Goal: Information Seeking & Learning: Check status

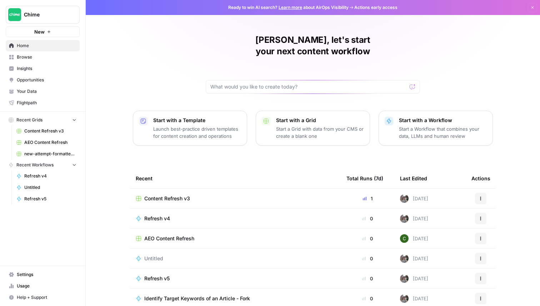
click at [42, 11] on button "Chime" at bounding box center [43, 15] width 74 height 18
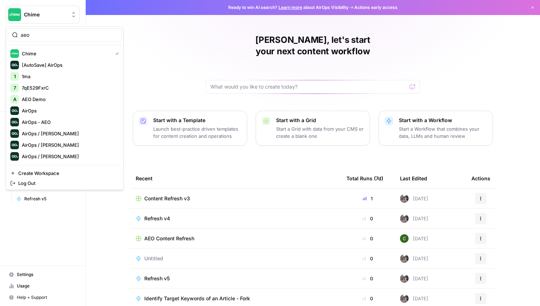
type input "aeo"
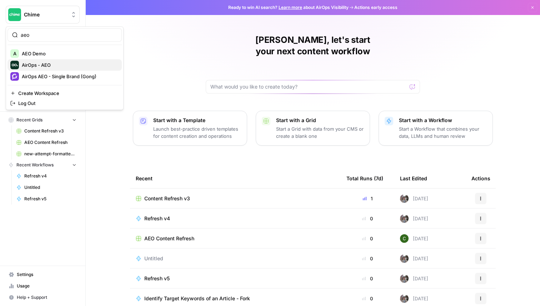
click at [50, 66] on span "AirOps - AEO" at bounding box center [69, 64] width 94 height 7
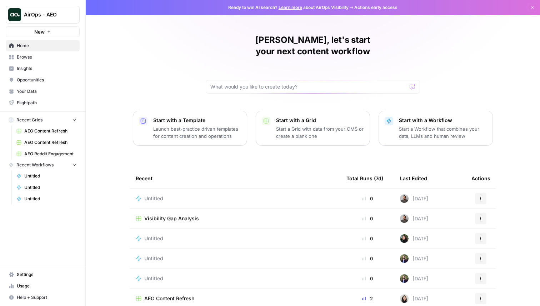
click at [46, 68] on span "Insights" at bounding box center [47, 68] width 60 height 6
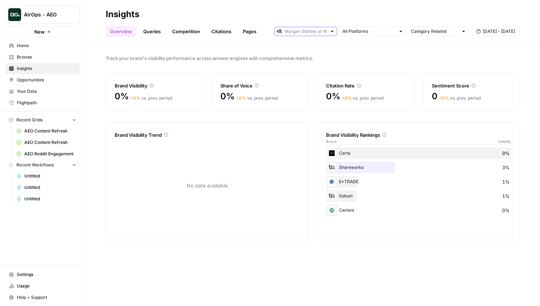
click at [302, 34] on input "text" at bounding box center [306, 31] width 42 height 7
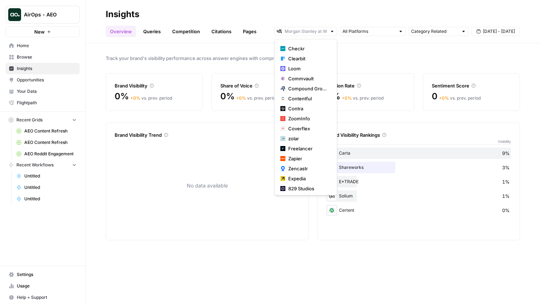
scroll to position [51, 0]
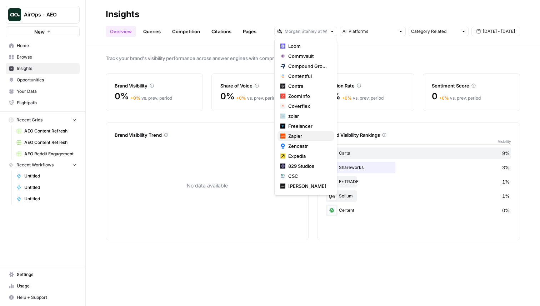
click at [299, 136] on span "Zapier" at bounding box center [308, 136] width 40 height 7
type input "Zapier"
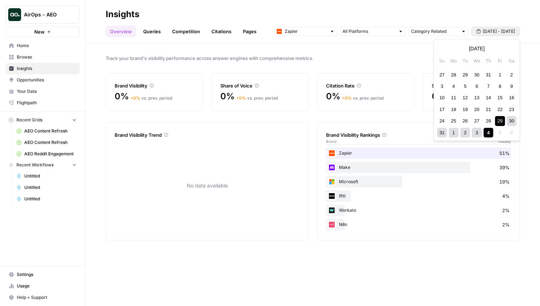
click at [497, 31] on span "[DATE] - [DATE]" at bounding box center [499, 31] width 32 height 6
click at [444, 50] on icon "button" at bounding box center [443, 48] width 5 height 5
click at [460, 74] on div "29 30 1 2 3 4 5" at bounding box center [476, 74] width 81 height 11
click at [465, 74] on div "1" at bounding box center [466, 75] width 10 height 10
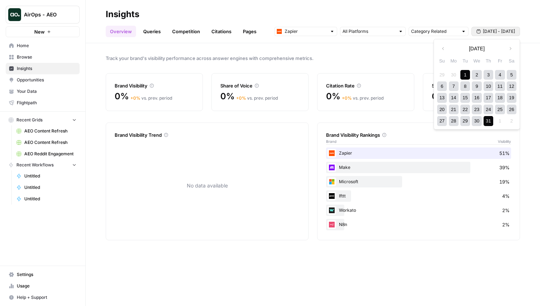
click at [488, 120] on div "31" at bounding box center [489, 121] width 10 height 10
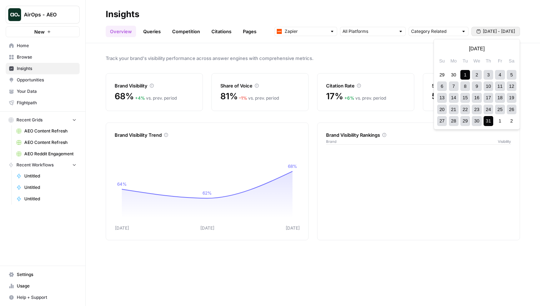
click at [488, 34] on span "Jul 1 - Jul 31" at bounding box center [499, 31] width 32 height 6
click at [508, 50] on icon "button" at bounding box center [510, 48] width 5 height 5
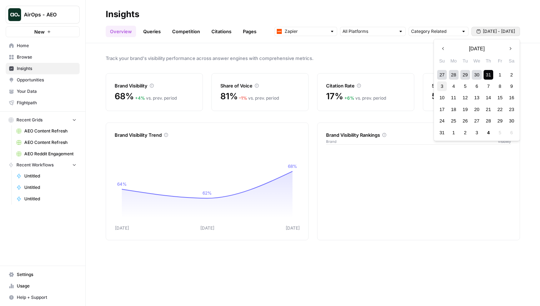
click at [444, 84] on div "3" at bounding box center [443, 86] width 10 height 10
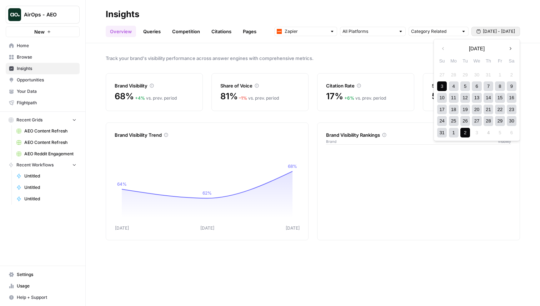
click at [465, 133] on div "2" at bounding box center [466, 133] width 10 height 10
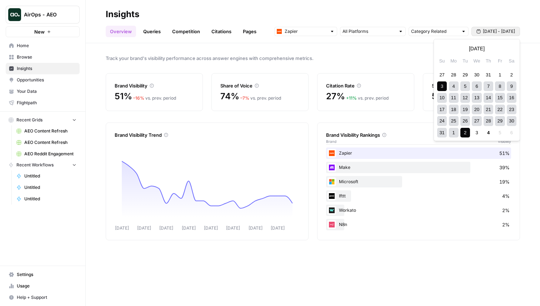
click at [488, 34] on span "Aug 3 - Sep 2" at bounding box center [499, 31] width 32 height 6
click at [445, 51] on button "Previous month" at bounding box center [443, 48] width 13 height 13
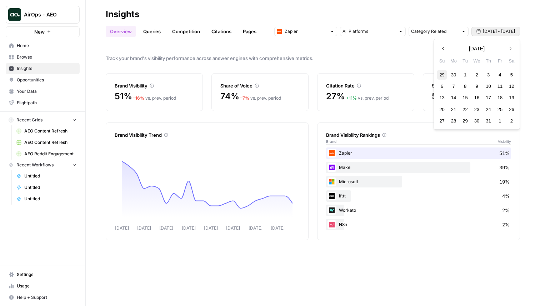
click at [441, 75] on div "29" at bounding box center [443, 75] width 10 height 10
click at [510, 48] on icon "button" at bounding box center [510, 48] width 5 height 5
click at [475, 89] on div "9" at bounding box center [477, 86] width 10 height 10
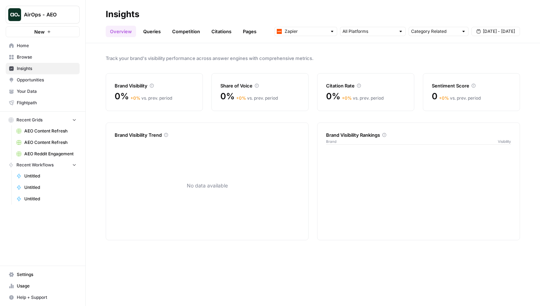
click at [497, 34] on span "Jun 29 - Jul 9" at bounding box center [499, 31] width 32 height 6
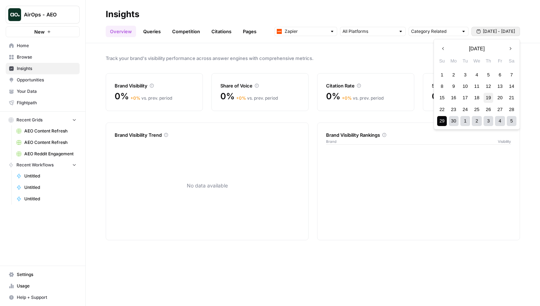
click at [490, 102] on div "19" at bounding box center [489, 98] width 10 height 10
click at [515, 48] on button "Next month" at bounding box center [510, 48] width 13 height 13
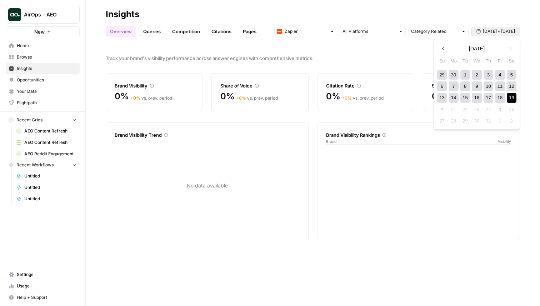
click at [513, 98] on div "19" at bounding box center [512, 98] width 10 height 10
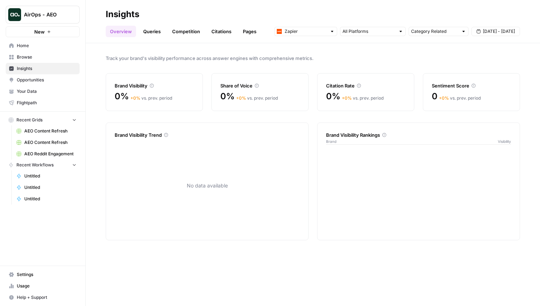
click at [502, 34] on span "Jun 19 - Jul 19" at bounding box center [499, 31] width 32 height 6
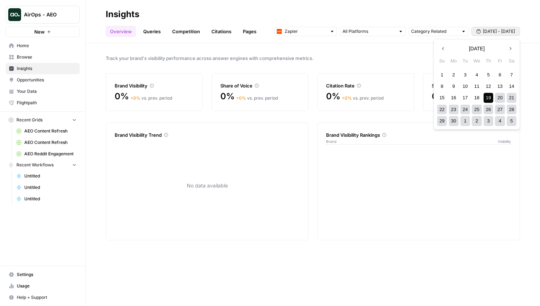
click at [513, 48] on icon "button" at bounding box center [510, 48] width 5 height 5
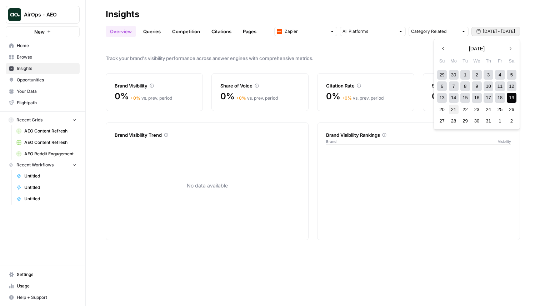
click at [450, 111] on div "21" at bounding box center [454, 110] width 10 height 10
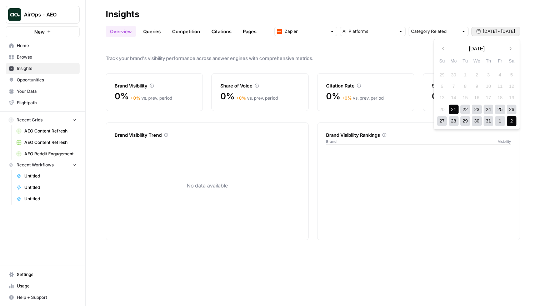
click at [510, 123] on div "2" at bounding box center [512, 121] width 10 height 10
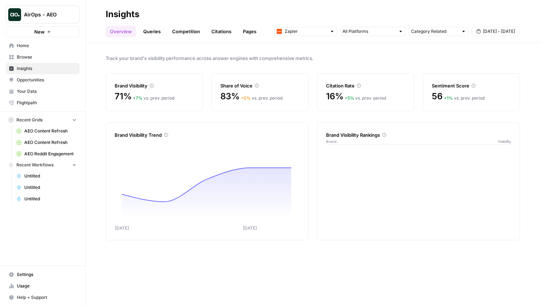
click at [504, 30] on span "Jul 21 - Aug 2" at bounding box center [499, 31] width 32 height 6
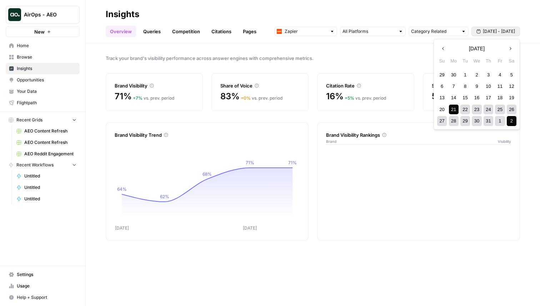
click at [510, 47] on icon "button" at bounding box center [510, 48] width 5 height 5
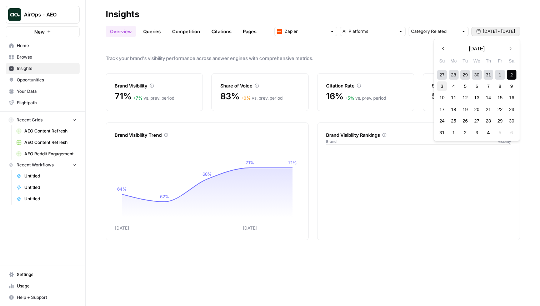
click at [442, 85] on div "3" at bounding box center [443, 86] width 10 height 10
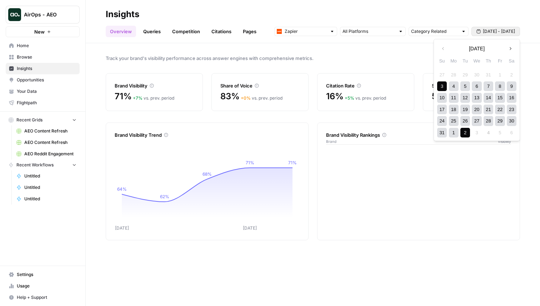
click at [466, 130] on div "2" at bounding box center [466, 133] width 10 height 10
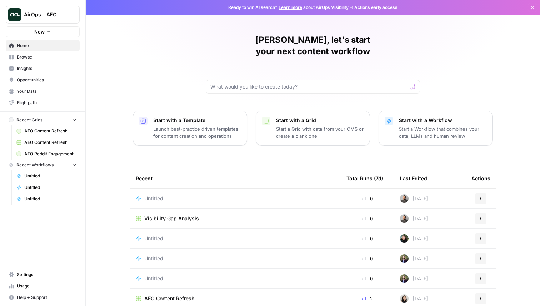
click at [42, 20] on button "AirOps - AEO" at bounding box center [43, 15] width 74 height 18
type input "chim"
click at [34, 56] on span "Chime" at bounding box center [69, 53] width 94 height 7
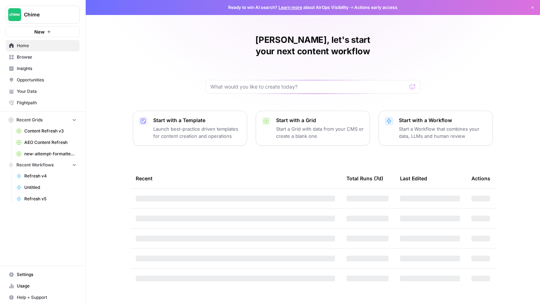
click at [34, 56] on span "Browse" at bounding box center [47, 57] width 60 height 6
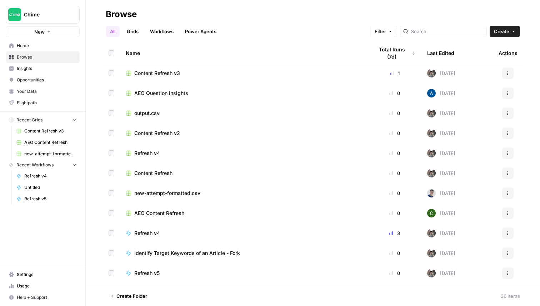
click at [36, 65] on span "Insights" at bounding box center [47, 68] width 60 height 6
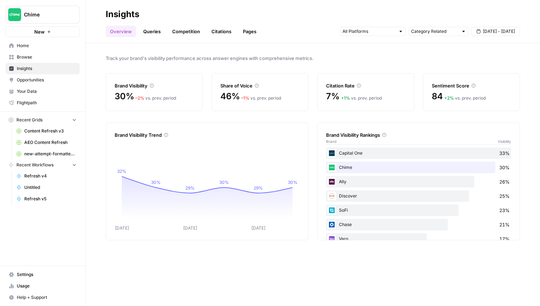
click at [151, 34] on link "Queries" at bounding box center [152, 31] width 26 height 11
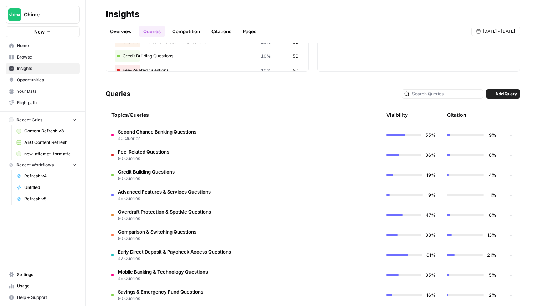
scroll to position [135, 0]
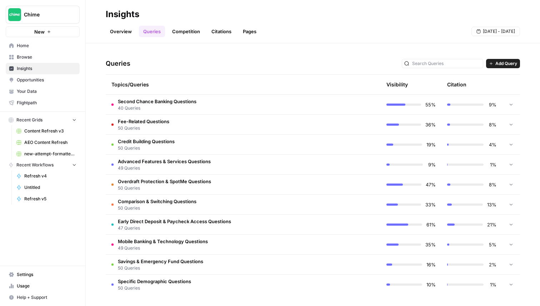
click at [487, 32] on span "Aug 30 - Sep 5" at bounding box center [499, 31] width 32 height 6
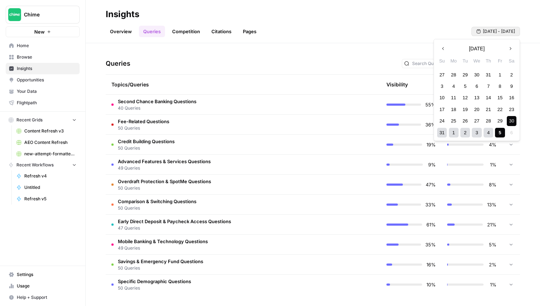
click at [125, 38] on header "Insights Overview Queries Competition Citations Pages Aug 30 - Sep 5" at bounding box center [313, 21] width 455 height 43
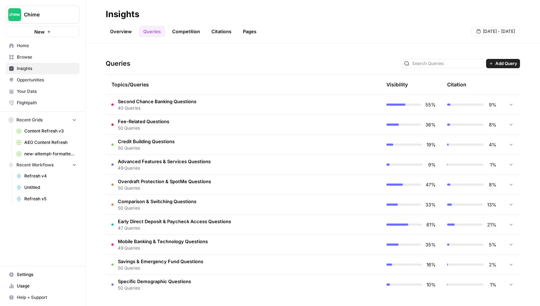
click at [125, 31] on link "Overview" at bounding box center [121, 31] width 30 height 11
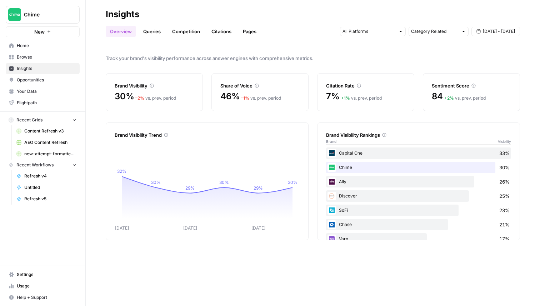
click at [153, 31] on link "Queries" at bounding box center [152, 31] width 26 height 11
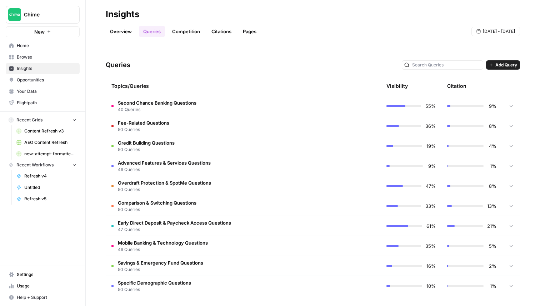
scroll to position [135, 0]
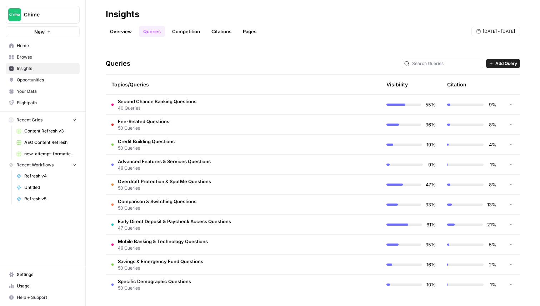
click at [514, 106] on div at bounding box center [511, 105] width 6 height 20
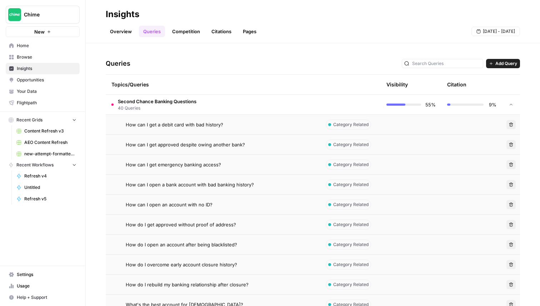
click at [511, 109] on div at bounding box center [511, 105] width 6 height 20
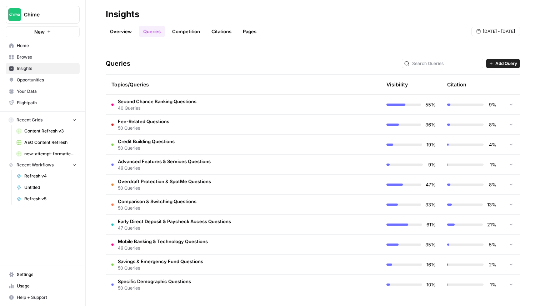
click at [504, 32] on span "Aug 30 - Sep 5" at bounding box center [499, 31] width 32 height 6
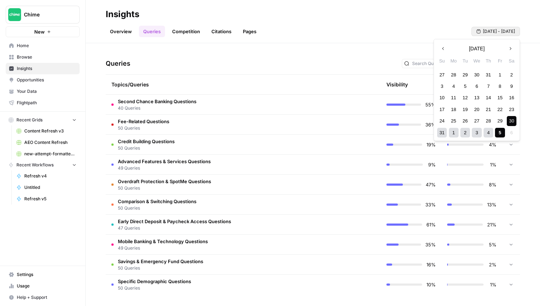
click at [491, 132] on div "4" at bounding box center [489, 133] width 10 height 10
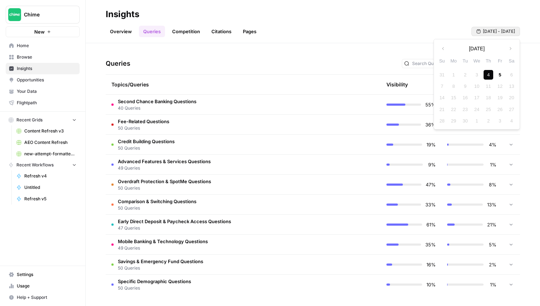
click at [422, 31] on div "Overview Queries Competition Citations Pages Aug 30 - Sep 5" at bounding box center [313, 28] width 415 height 17
click at [496, 30] on span "Aug 30 - Sep 5" at bounding box center [499, 31] width 32 height 6
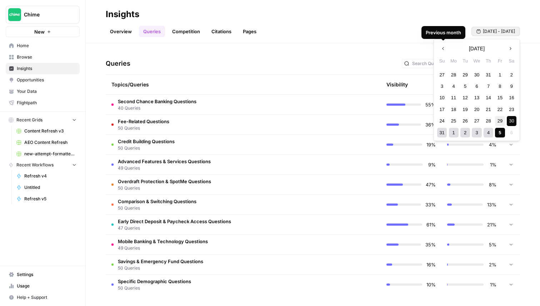
click at [499, 122] on div "29" at bounding box center [500, 121] width 10 height 10
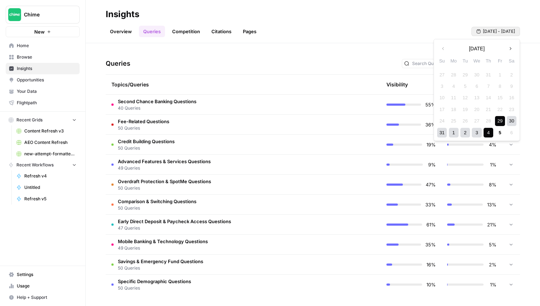
click at [490, 133] on div "4" at bounding box center [489, 133] width 10 height 10
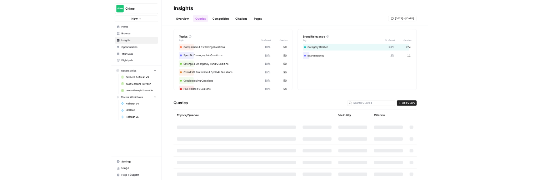
scroll to position [135, 0]
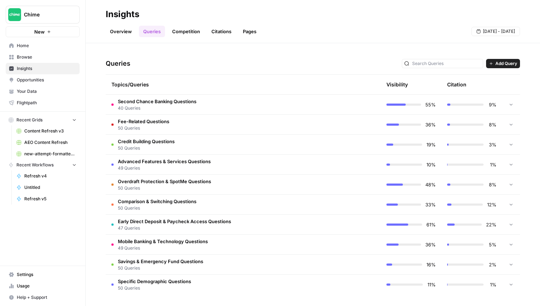
click at [491, 104] on span "9%" at bounding box center [492, 104] width 9 height 7
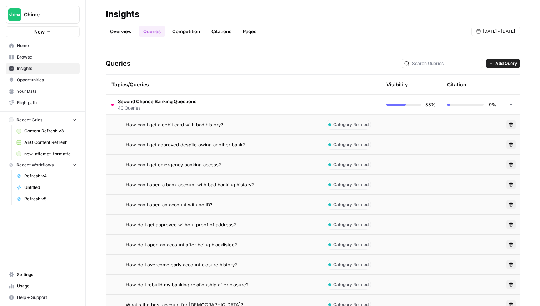
click at [514, 101] on div at bounding box center [511, 105] width 6 height 20
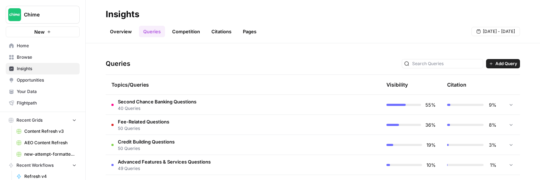
click at [124, 32] on link "Overview" at bounding box center [121, 31] width 30 height 11
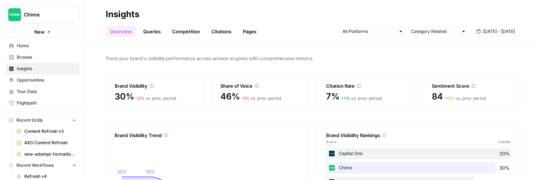
click at [160, 32] on link "Queries" at bounding box center [152, 31] width 26 height 11
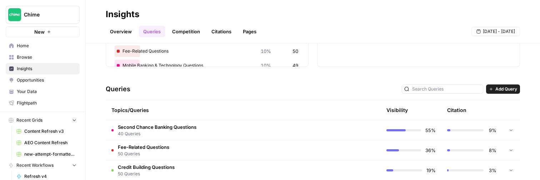
scroll to position [118, 0]
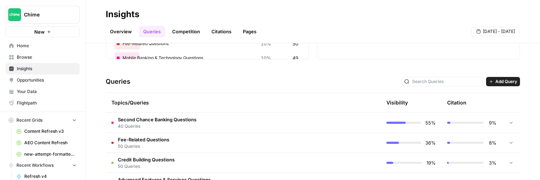
click at [278, 116] on td "Second Chance Banking Questions 40 Queries" at bounding box center [213, 123] width 214 height 20
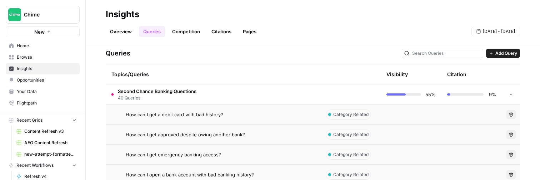
scroll to position [157, 0]
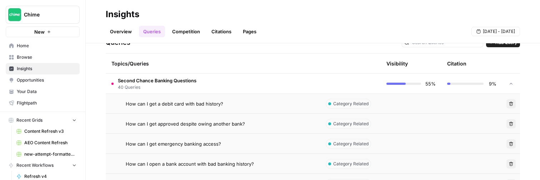
click at [248, 75] on td "Second Chance Banking Questions 40 Queries" at bounding box center [213, 84] width 214 height 20
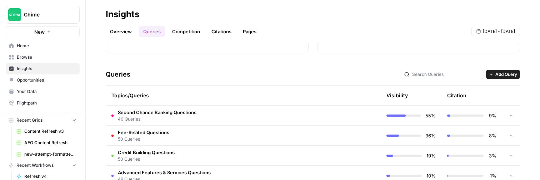
scroll to position [136, 0]
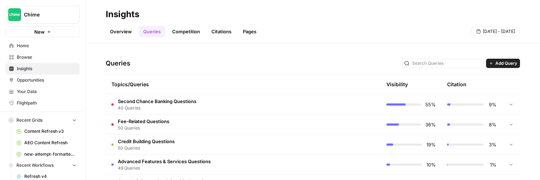
click at [328, 109] on td at bounding box center [350, 104] width 61 height 20
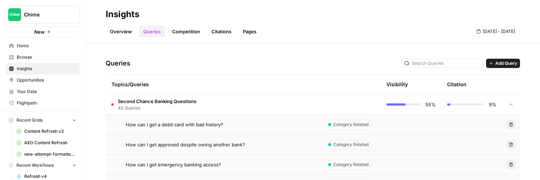
click at [328, 109] on td at bounding box center [350, 104] width 61 height 20
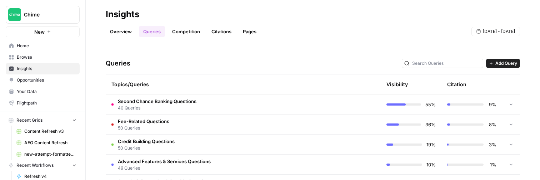
click at [460, 107] on div "9%" at bounding box center [472, 104] width 49 height 7
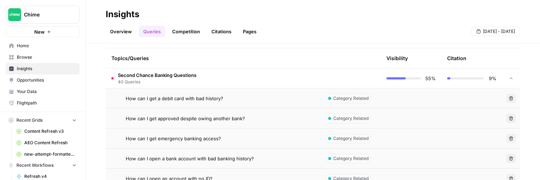
scroll to position [154, 0]
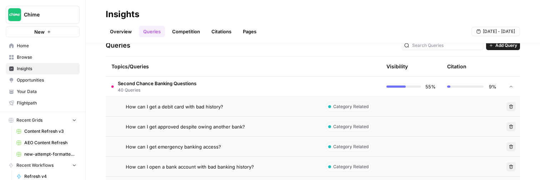
click at [451, 89] on div "9%" at bounding box center [472, 86] width 49 height 7
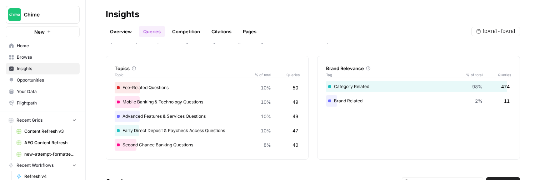
scroll to position [0, 0]
